Goal: Task Accomplishment & Management: Manage account settings

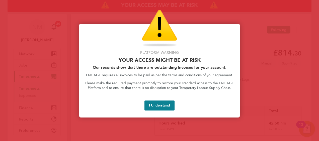
scroll to position [220, 0]
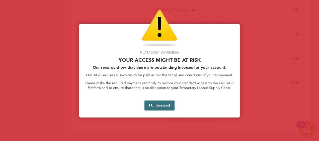
click at [165, 109] on button "I Understand" at bounding box center [159, 106] width 30 height 10
click at [165, 110] on div "Reject Timesheet" at bounding box center [191, 116] width 220 height 12
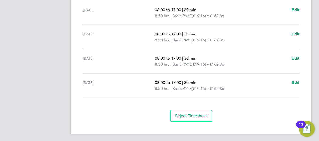
click at [165, 110] on div "Reject Timesheet" at bounding box center [191, 116] width 220 height 12
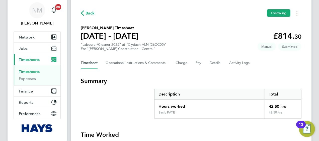
scroll to position [0, 0]
